Goal: Task Accomplishment & Management: Use online tool/utility

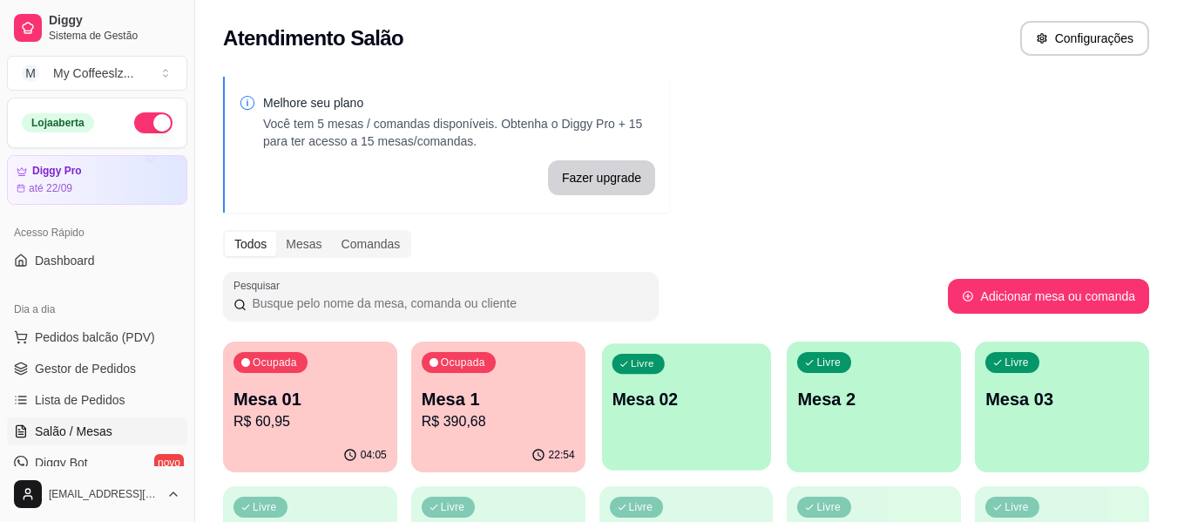
click at [664, 343] on div "Livre Mesa 02" at bounding box center [686, 396] width 169 height 106
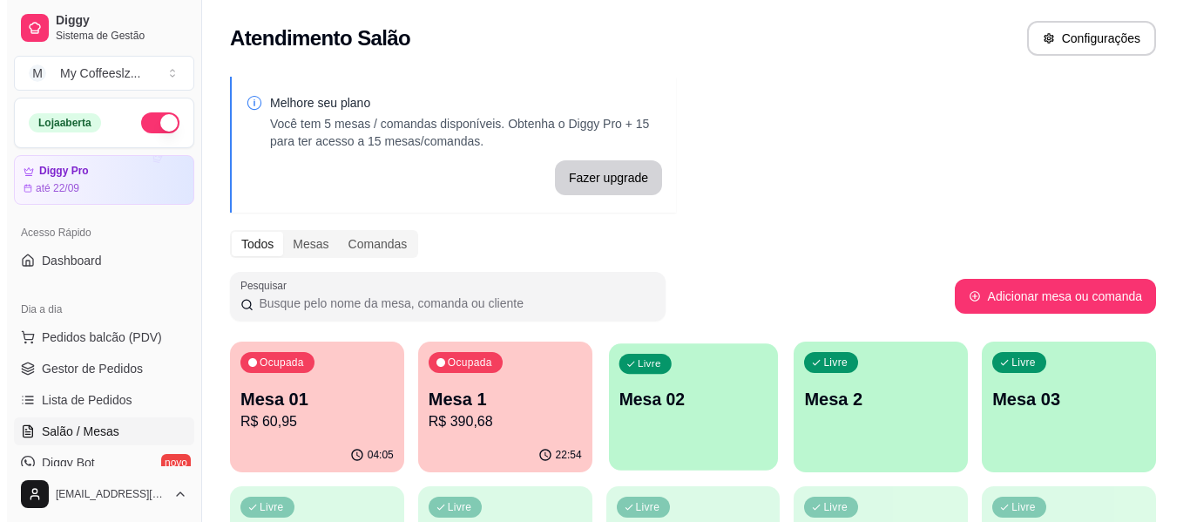
scroll to position [261, 0]
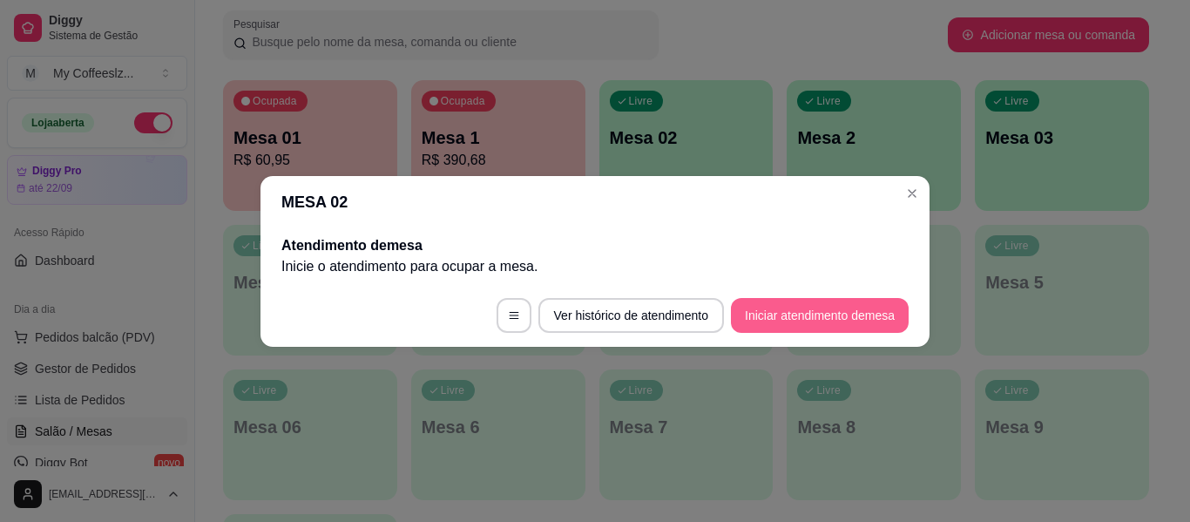
click at [801, 312] on button "Iniciar atendimento de mesa" at bounding box center [820, 315] width 178 height 35
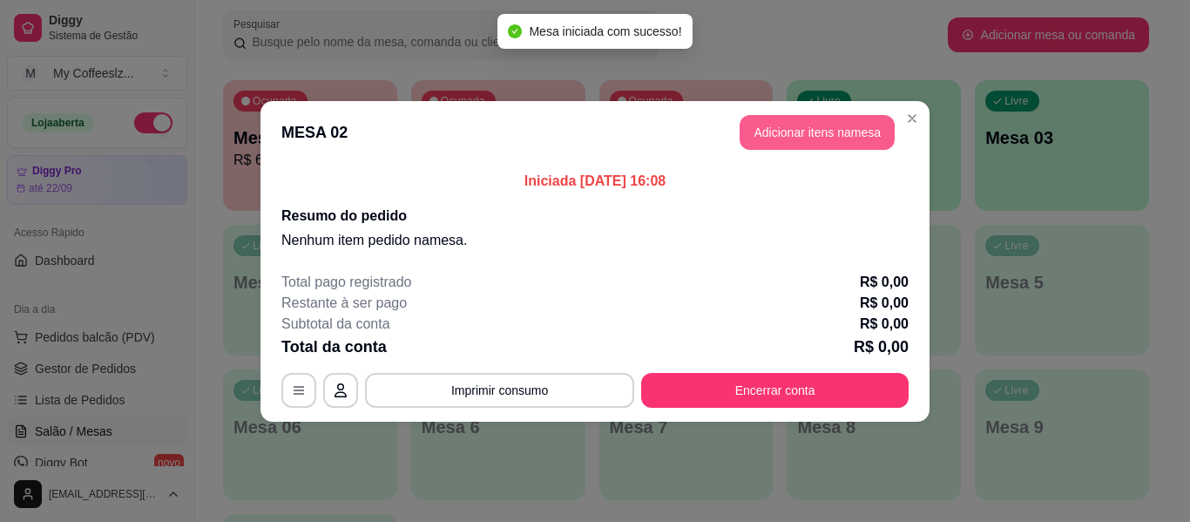
click at [785, 124] on button "Adicionar itens na mesa" at bounding box center [817, 132] width 155 height 35
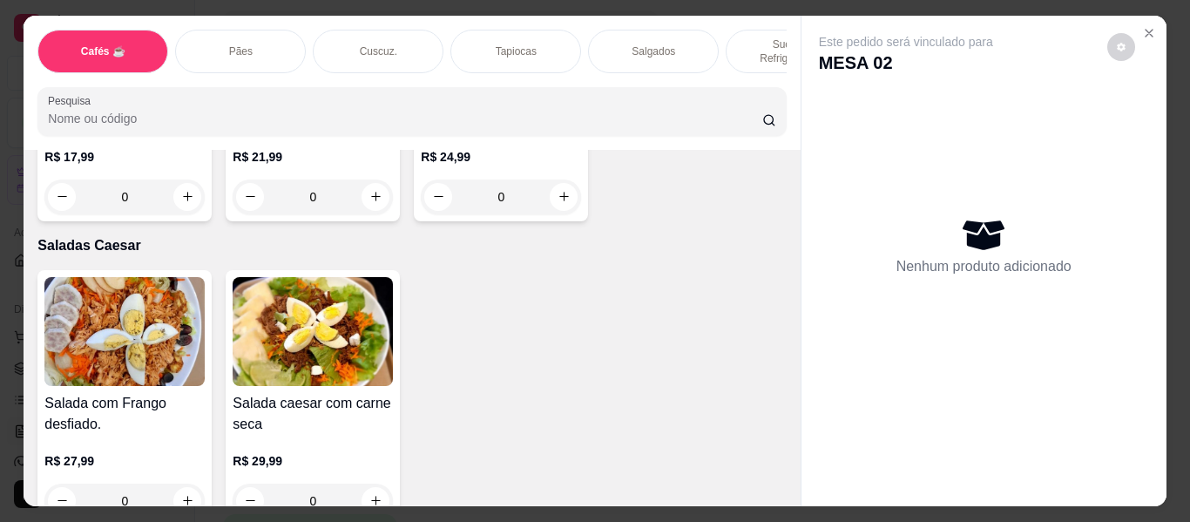
scroll to position [9760, 0]
type input "1"
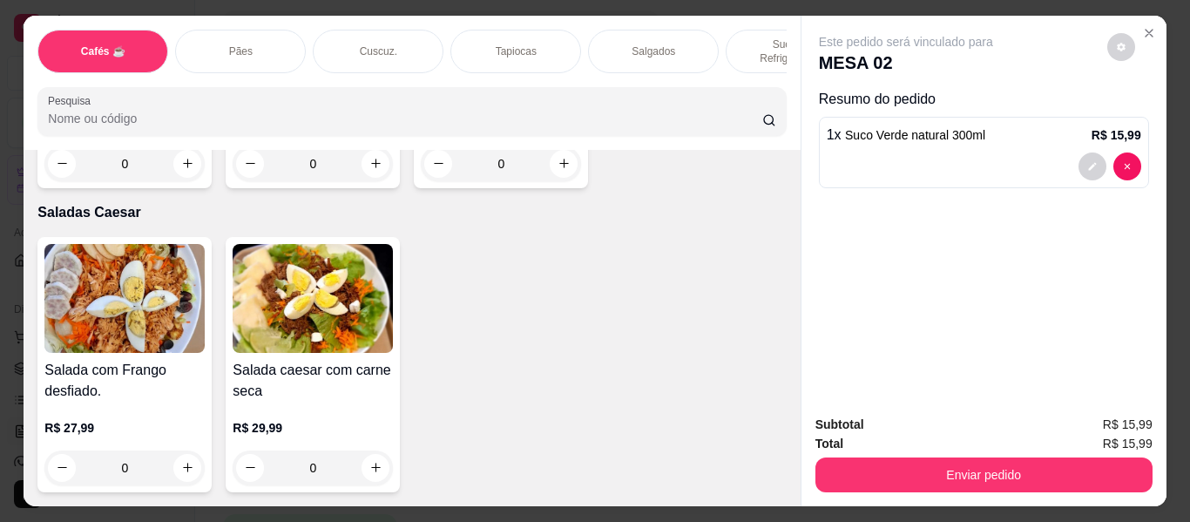
scroll to position [10893, 0]
type input "1"
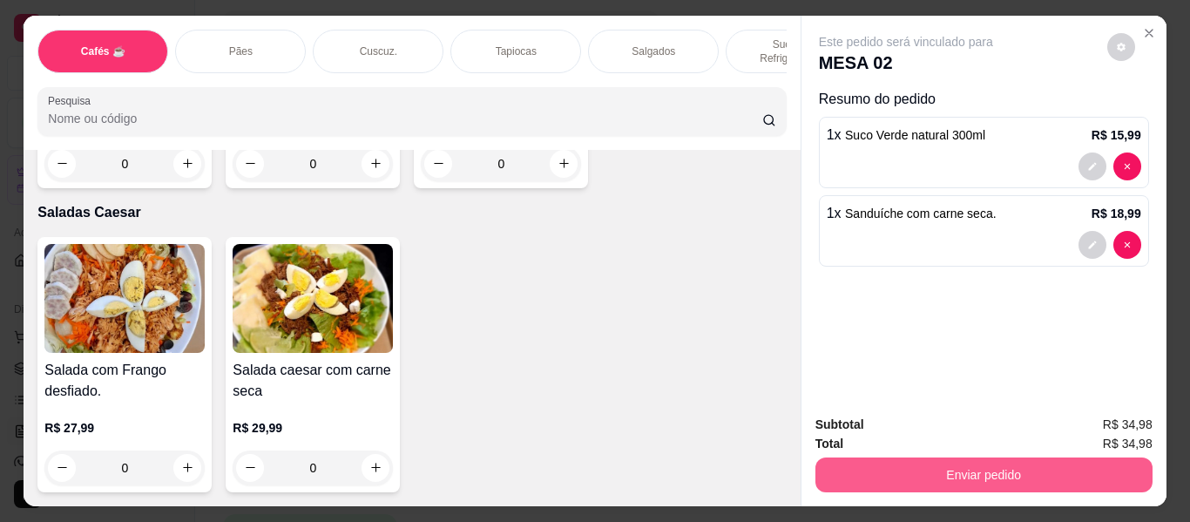
click at [885, 463] on button "Enviar pedido" at bounding box center [984, 475] width 337 height 35
click at [905, 461] on button "Enviar pedido" at bounding box center [984, 475] width 337 height 35
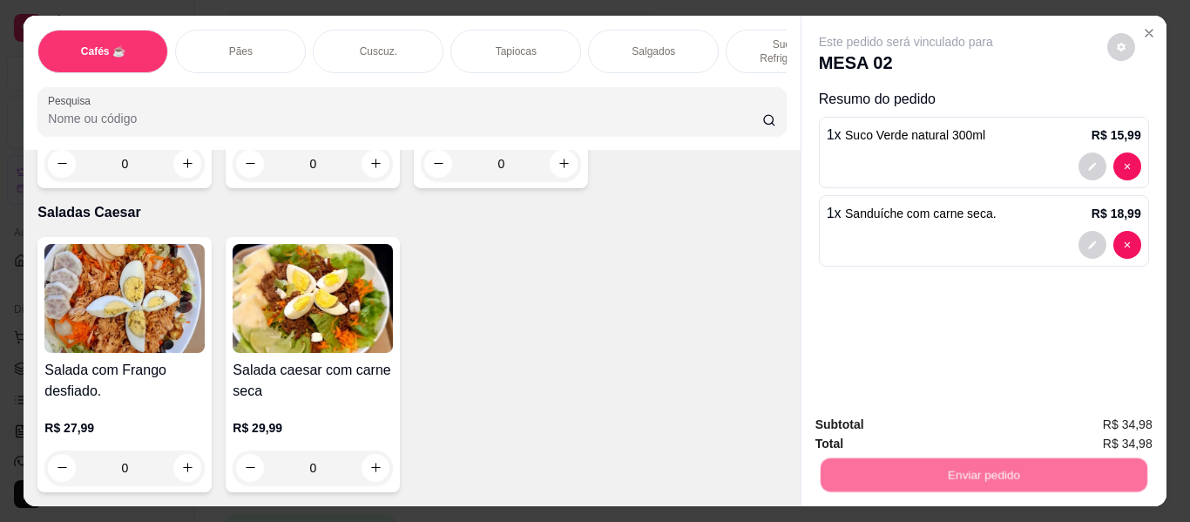
click at [899, 414] on button "Não registrar e enviar pedido" at bounding box center [926, 425] width 181 height 33
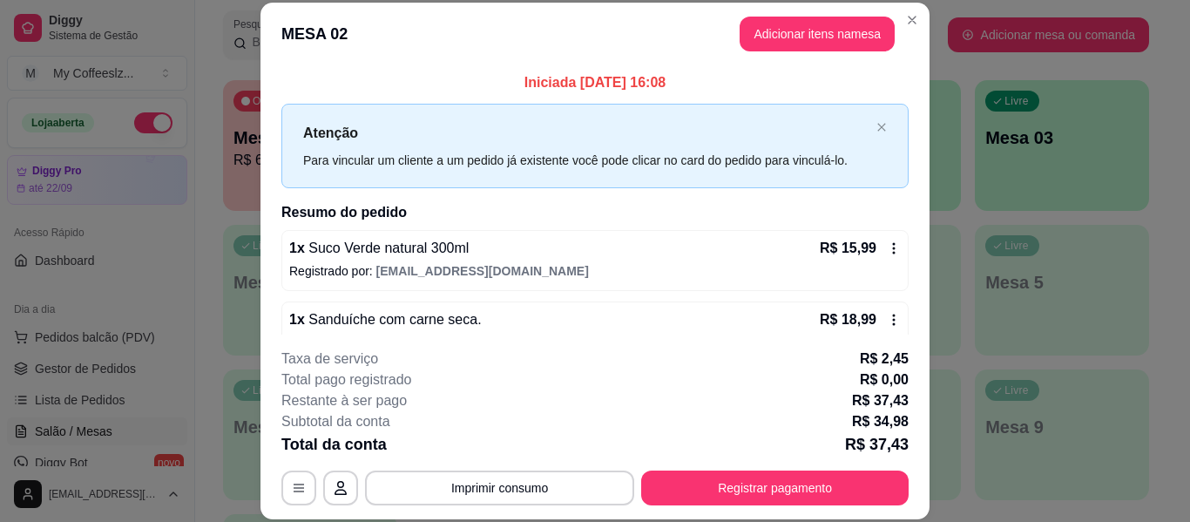
click at [834, 412] on div "Subtotal da conta R$ 34,98" at bounding box center [594, 421] width 627 height 21
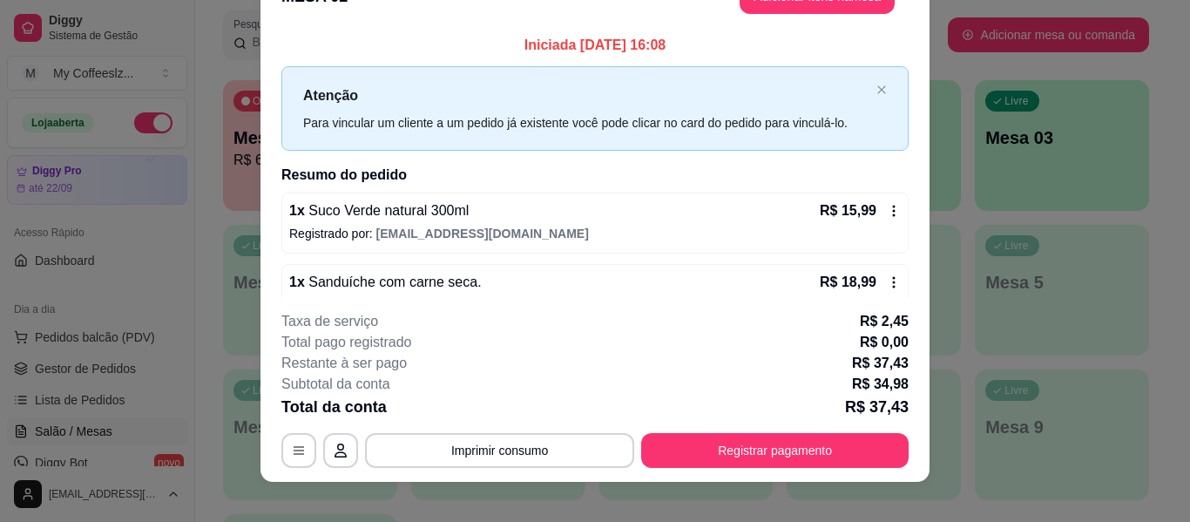
scroll to position [53, 0]
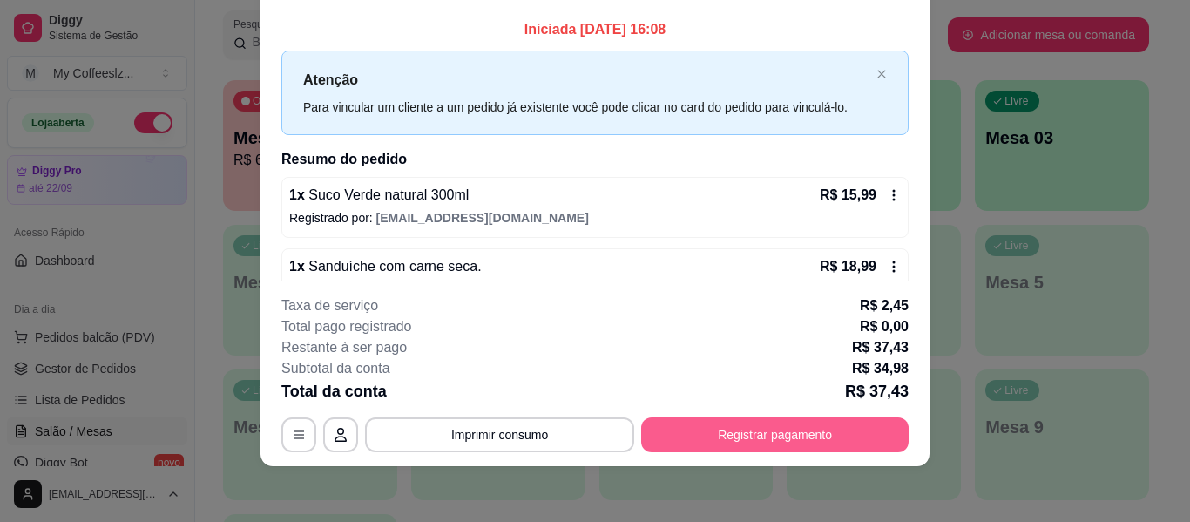
click at [774, 424] on button "Registrar pagamento" at bounding box center [775, 434] width 268 height 35
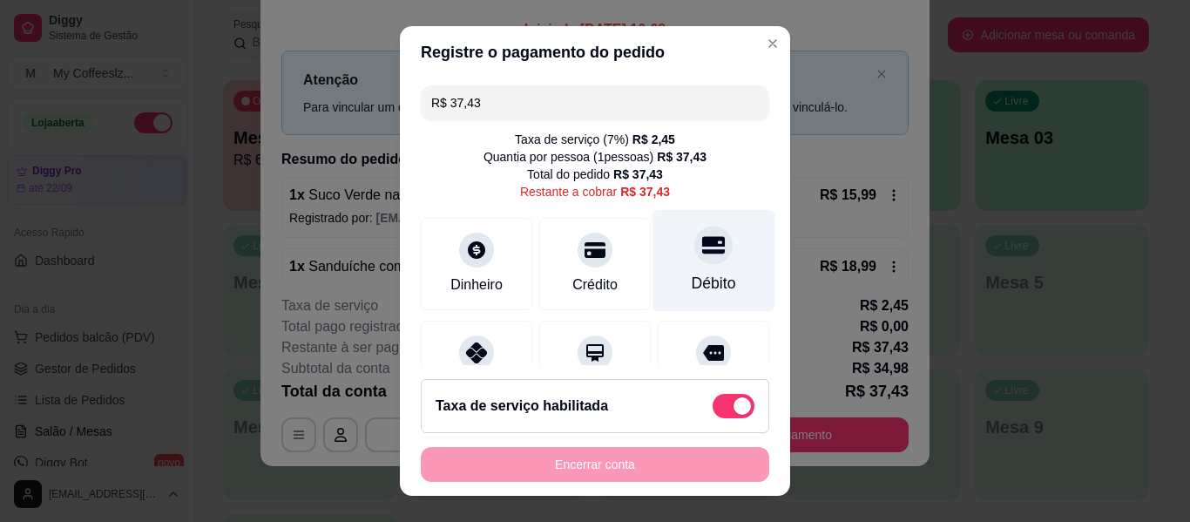
click at [702, 247] on icon at bounding box center [713, 245] width 23 height 23
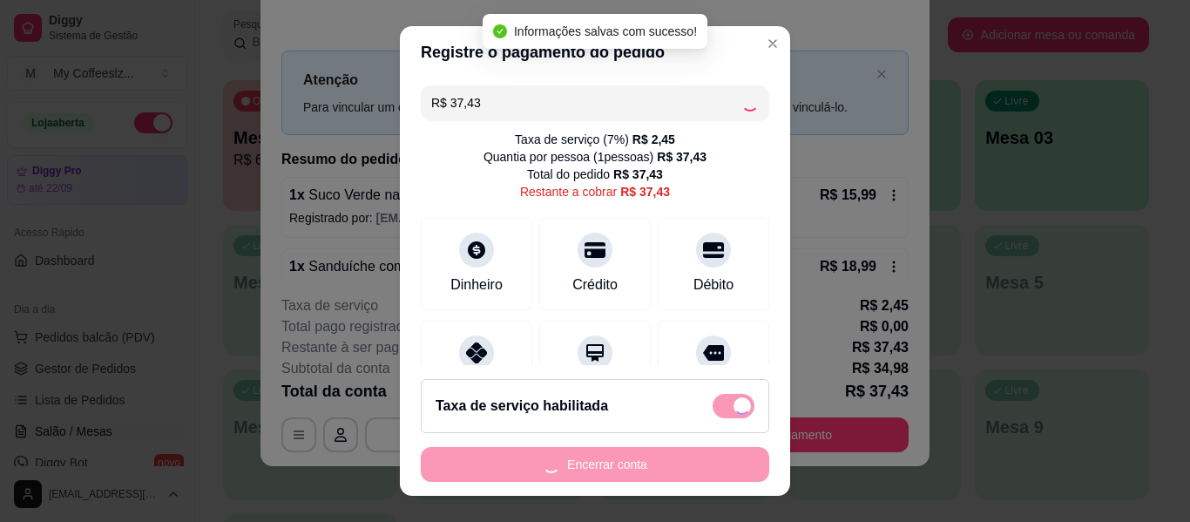
type input "R$ 0,00"
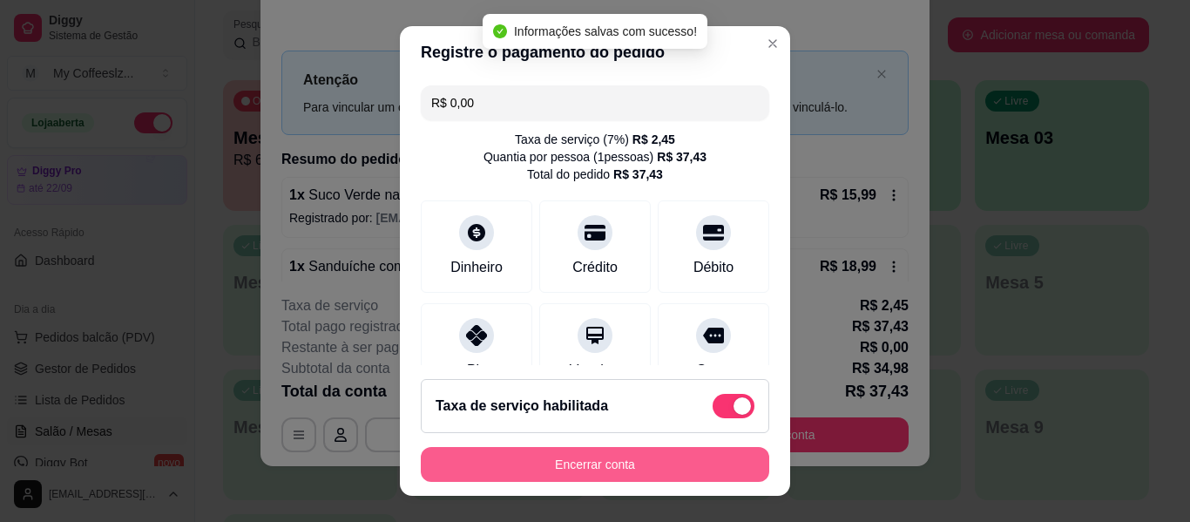
click at [585, 461] on button "Encerrar conta" at bounding box center [595, 464] width 349 height 35
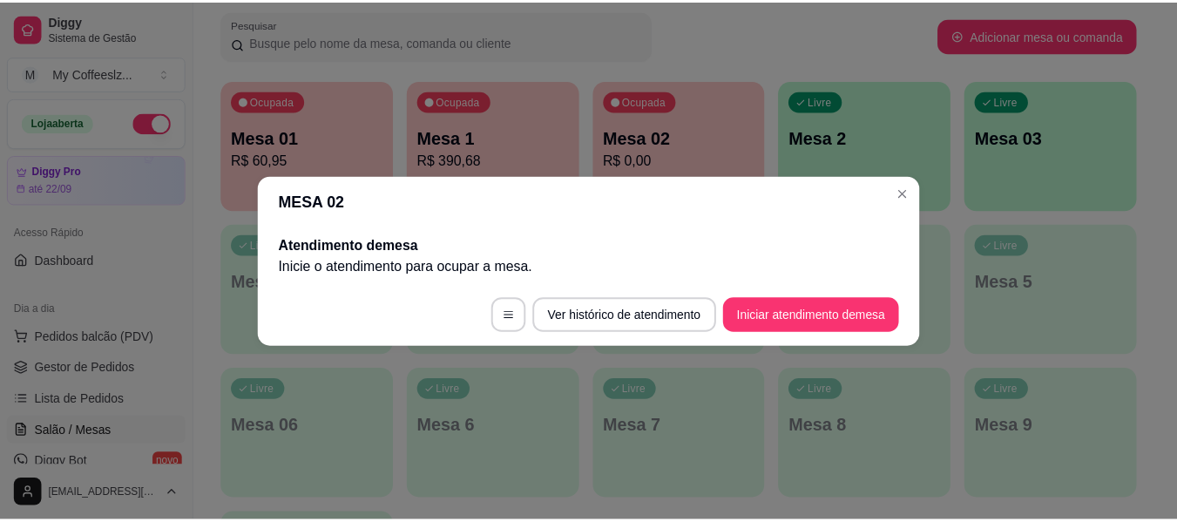
scroll to position [0, 0]
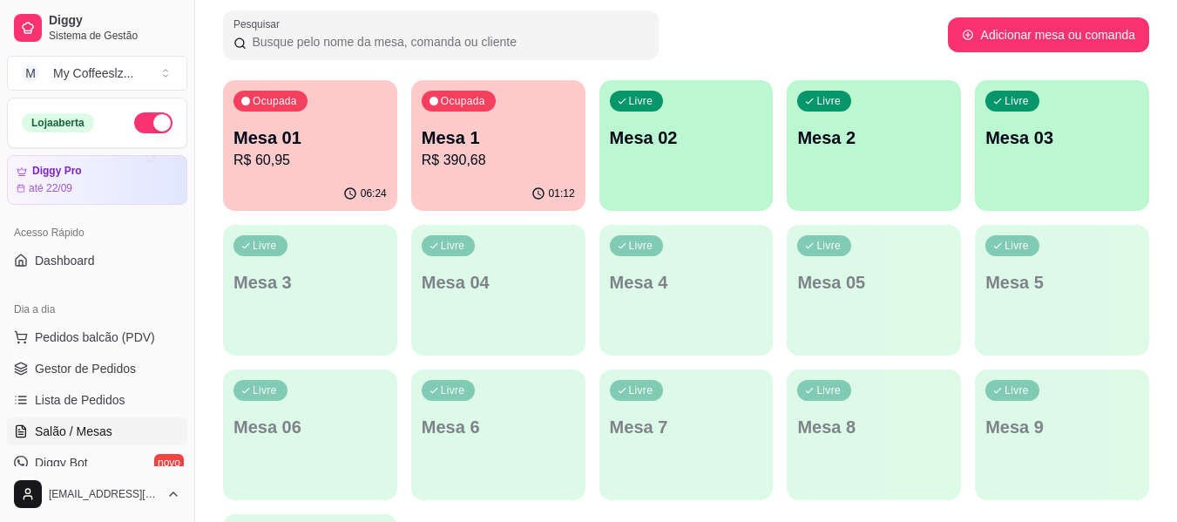
click at [669, 153] on div "Livre Mesa 02" at bounding box center [687, 135] width 174 height 110
